Goal: Transaction & Acquisition: Purchase product/service

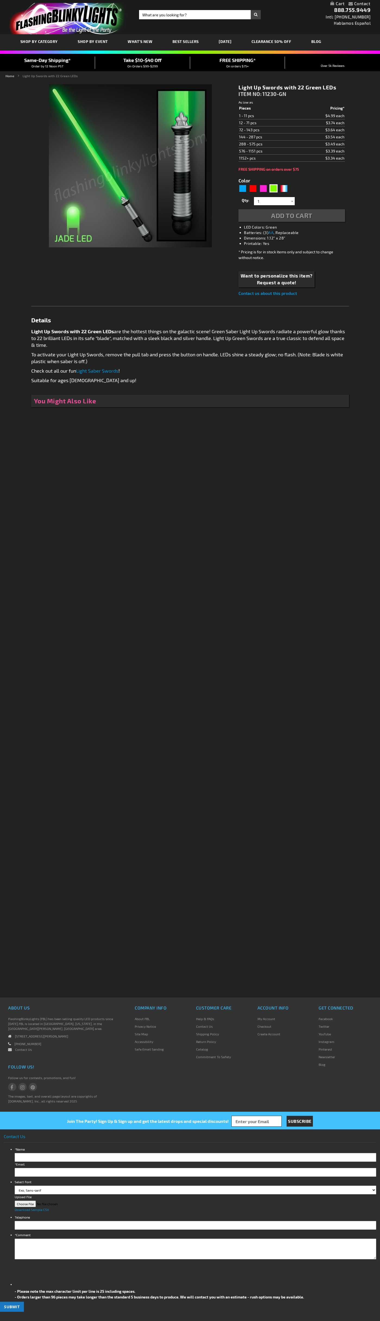
type input "5648"
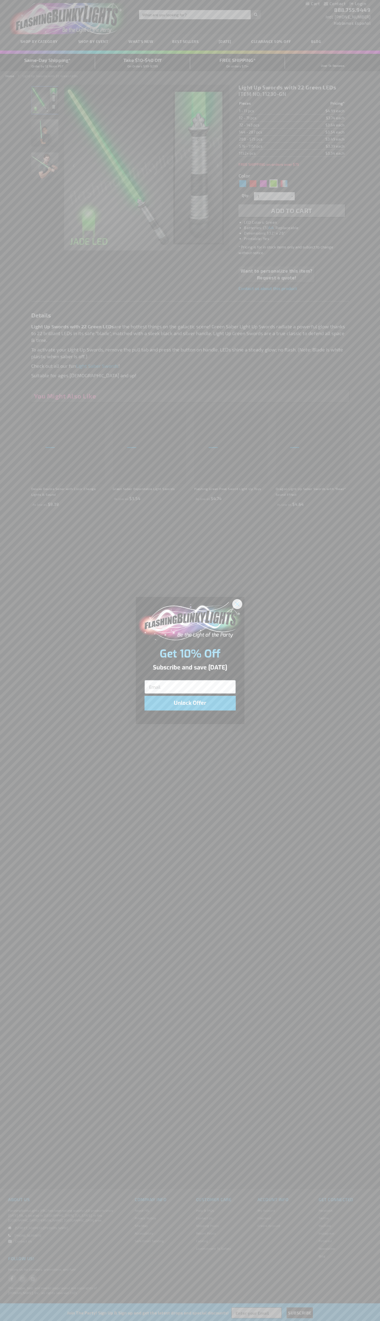
click at [238, 604] on icon "Close dialog" at bounding box center [237, 604] width 4 height 4
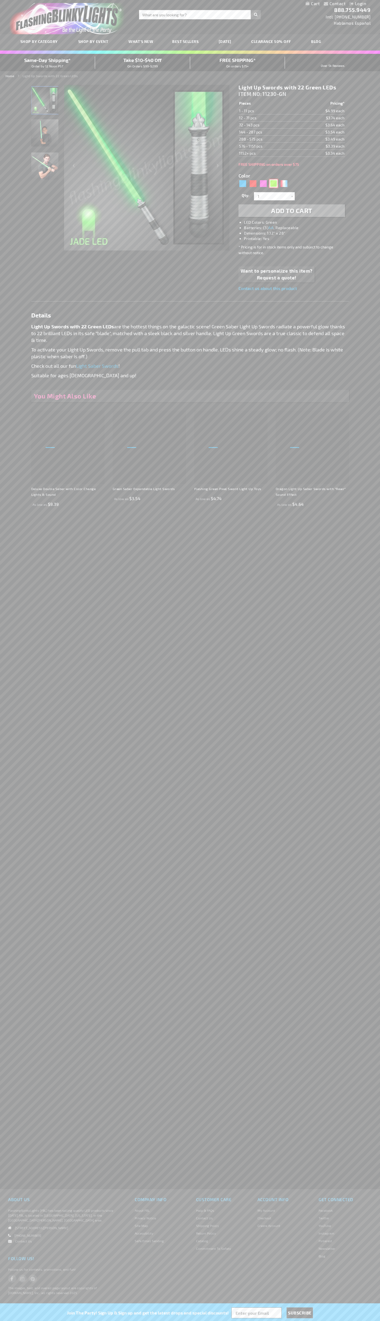
click at [274, 183] on div "Green" at bounding box center [274, 183] width 8 height 8
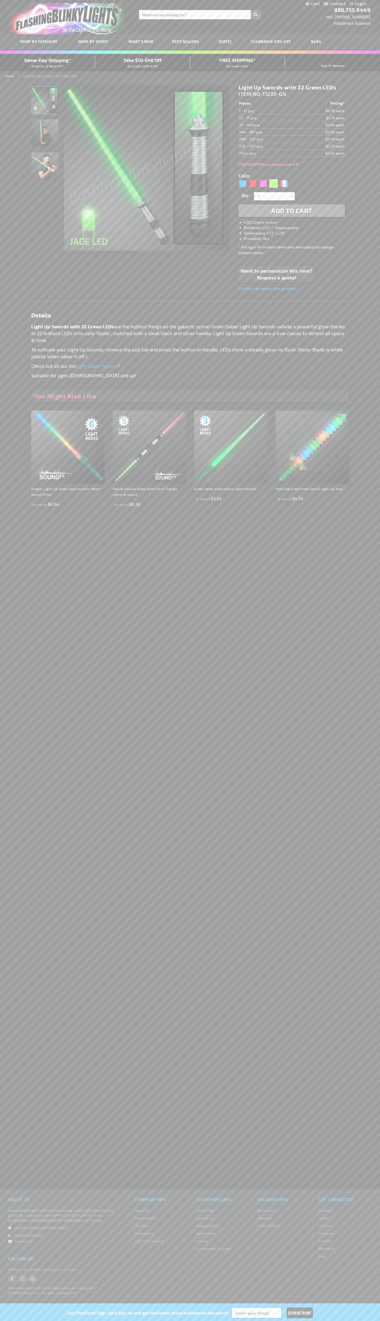
click at [292, 211] on span "Add to Cart" at bounding box center [291, 211] width 41 height 8
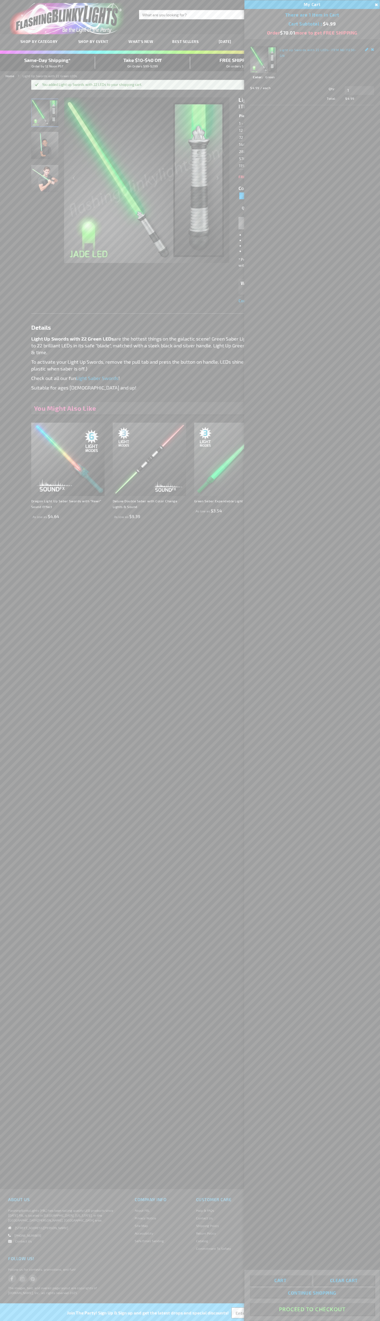
click at [312, 1309] on button "Proceed To Checkout" at bounding box center [312, 1309] width 124 height 12
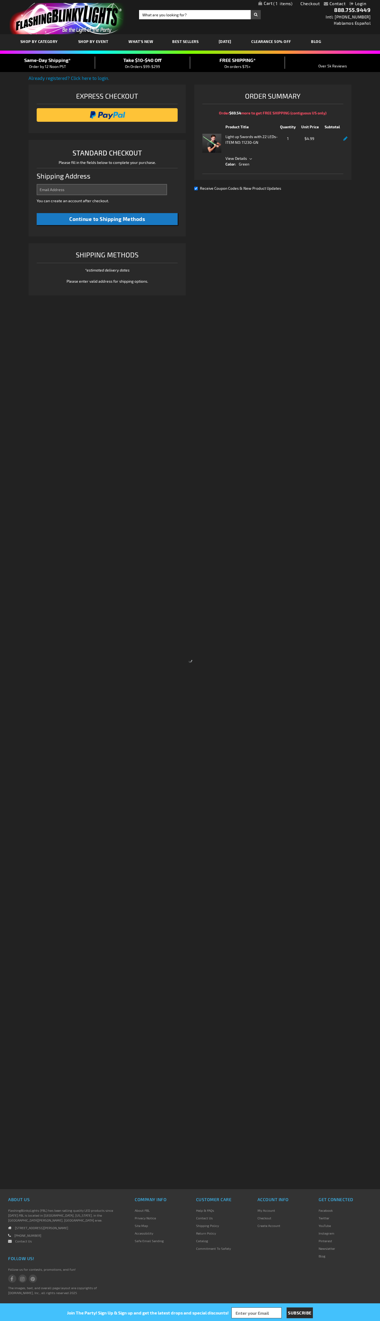
select select "US"
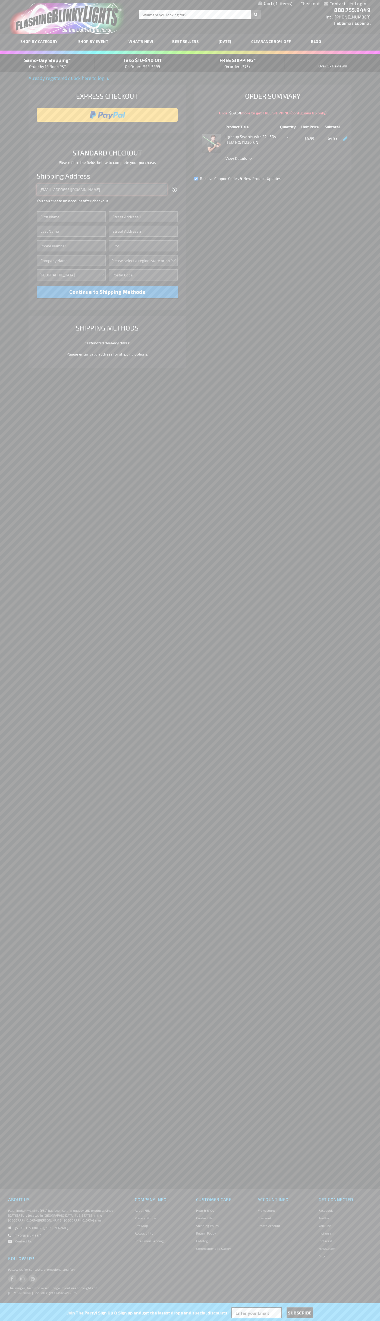
type input "johnsmith010@storebotmail.joonix.net"
type input "John"
type input "651 N. 34th Str."
type input "First floor"
type input "seattle"
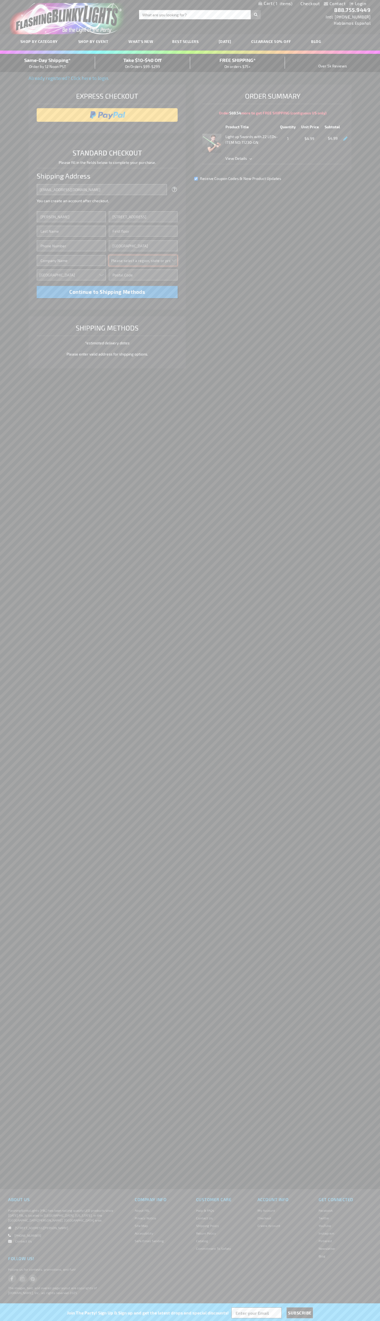
select select "62"
type input "98103"
type input "Smith"
type input "6502530000"
type input "John Smith"
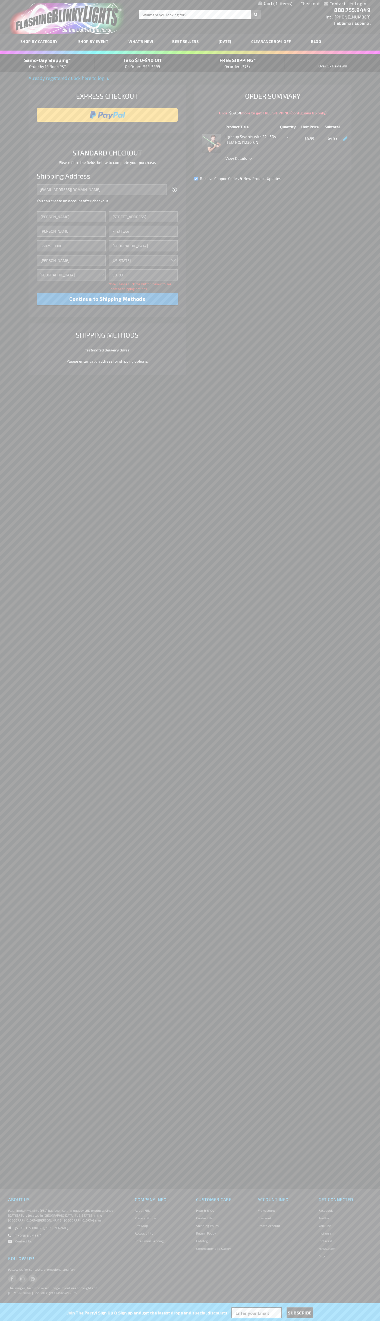
click at [48, 63] on div "Same-Day Shipping* Order by 12 Noon PST" at bounding box center [47, 63] width 95 height 13
click at [107, 115] on input "image" at bounding box center [107, 115] width 136 height 11
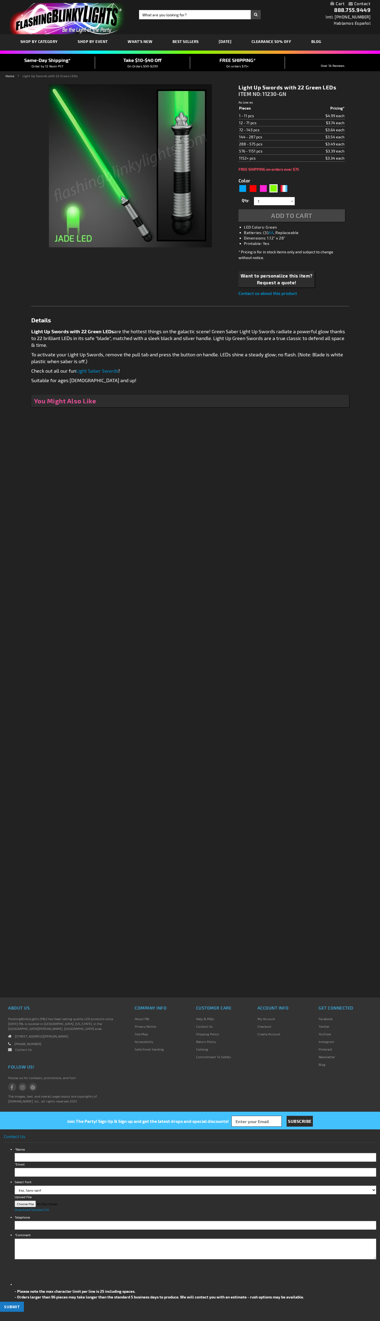
type input "5648"
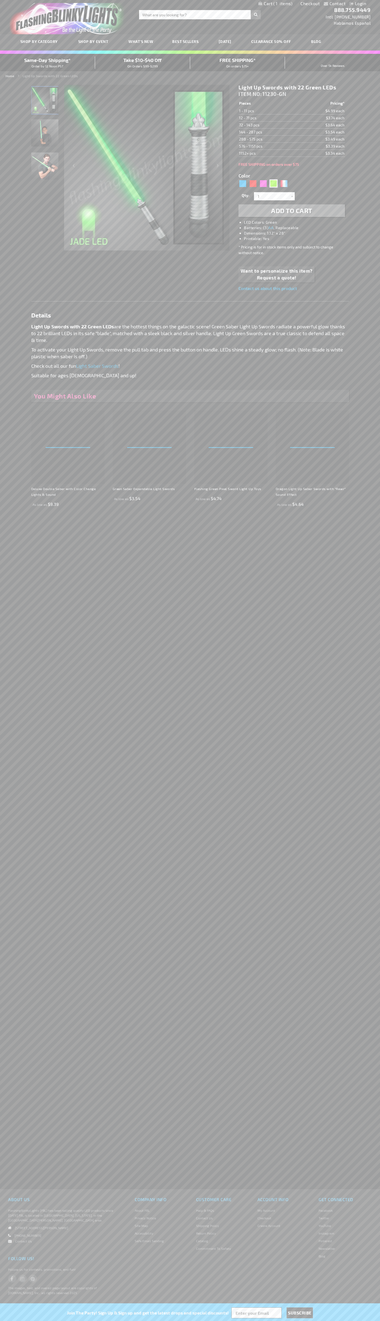
click at [276, 4] on span "1" at bounding box center [282, 3] width 19 height 5
